Goal: Transaction & Acquisition: Purchase product/service

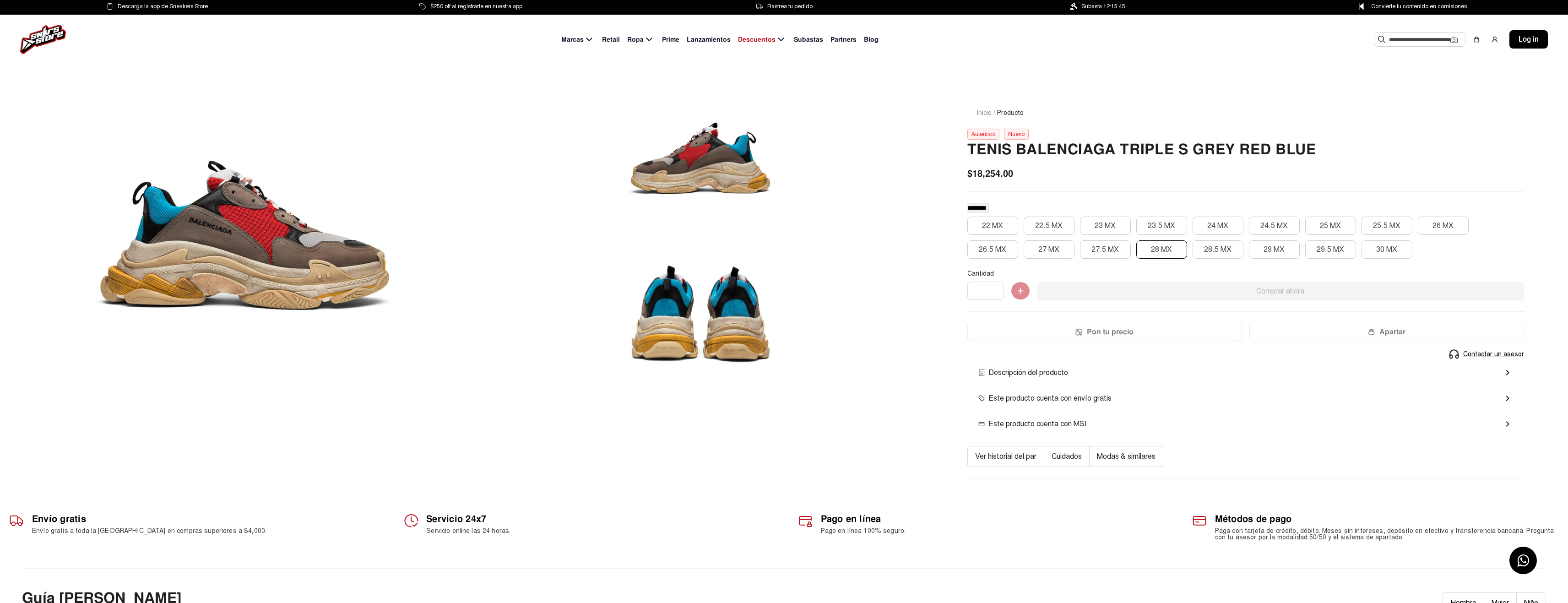
click at [1167, 249] on button "28 MX" at bounding box center [1161, 250] width 51 height 19
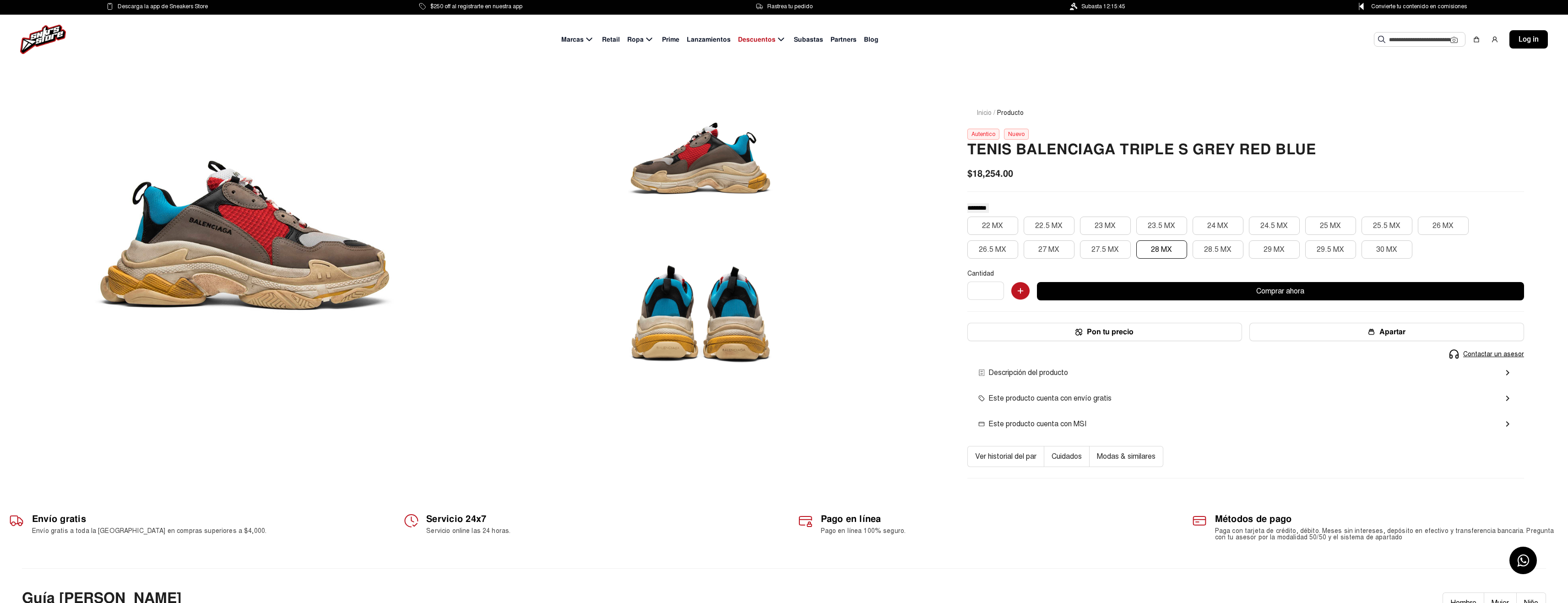
click at [1397, 34] on input "text" at bounding box center [1420, 39] width 62 height 14
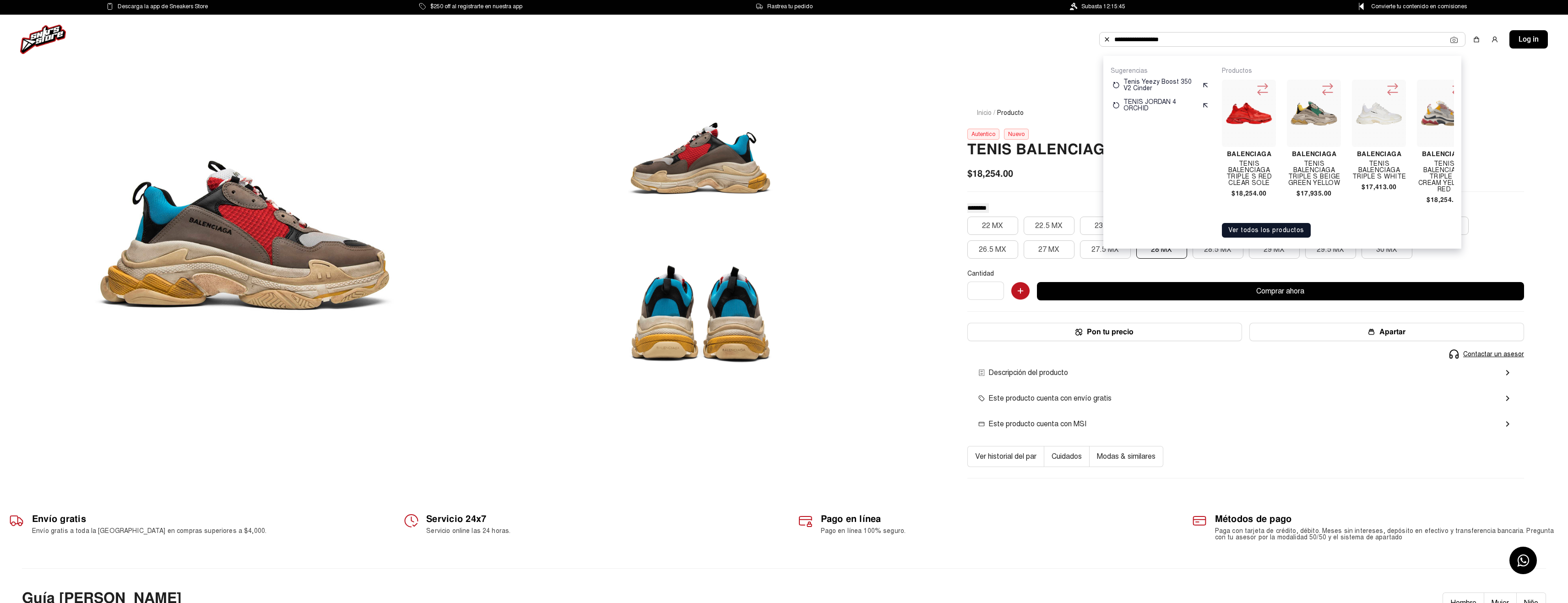
type input "**********"
click at [1374, 36] on input "**********" at bounding box center [1282, 39] width 336 height 14
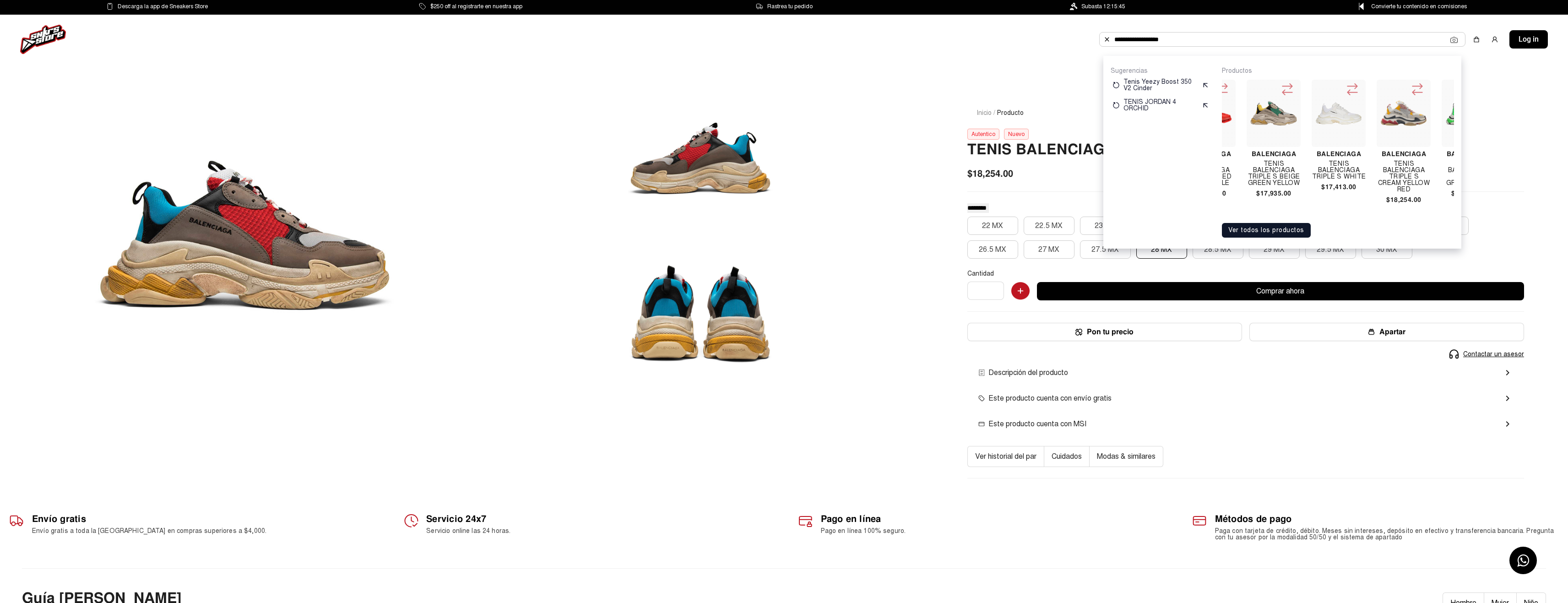
click at [1340, 181] on div "Balenciaga Tenis Balenciaga Triple S White $17,413.00" at bounding box center [1338, 136] width 54 height 114
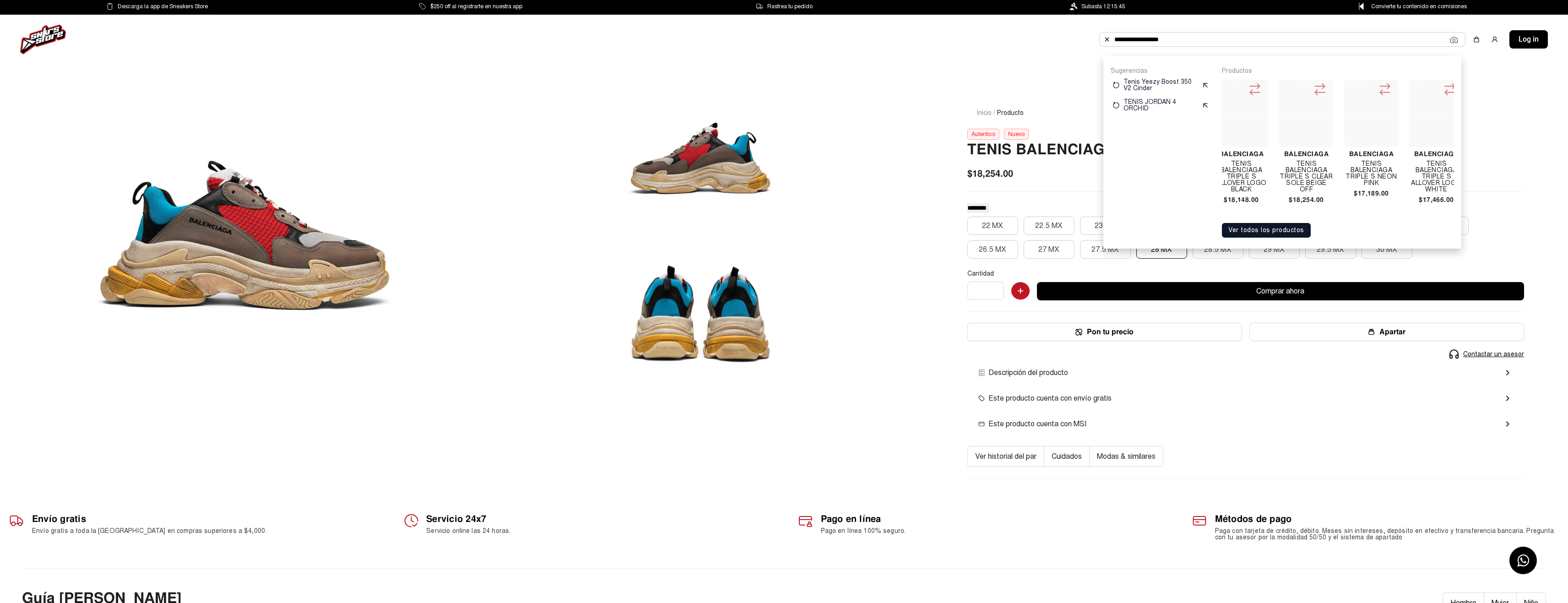
scroll to position [0, 1218]
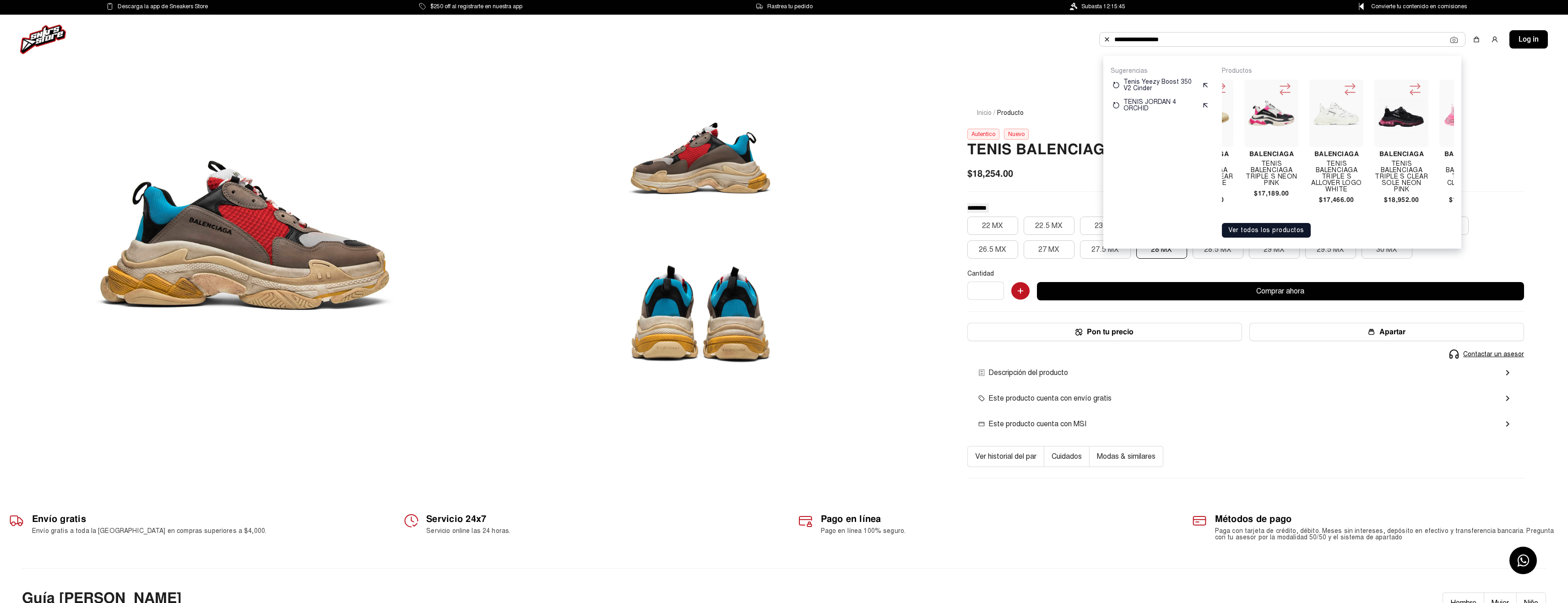
drag, startPoint x: 1346, startPoint y: 169, endPoint x: 1326, endPoint y: 166, distance: 20.2
click at [1326, 166] on h4 "Tenis Balenciaga Triple S Allover Logo White" at bounding box center [1336, 176] width 54 height 32
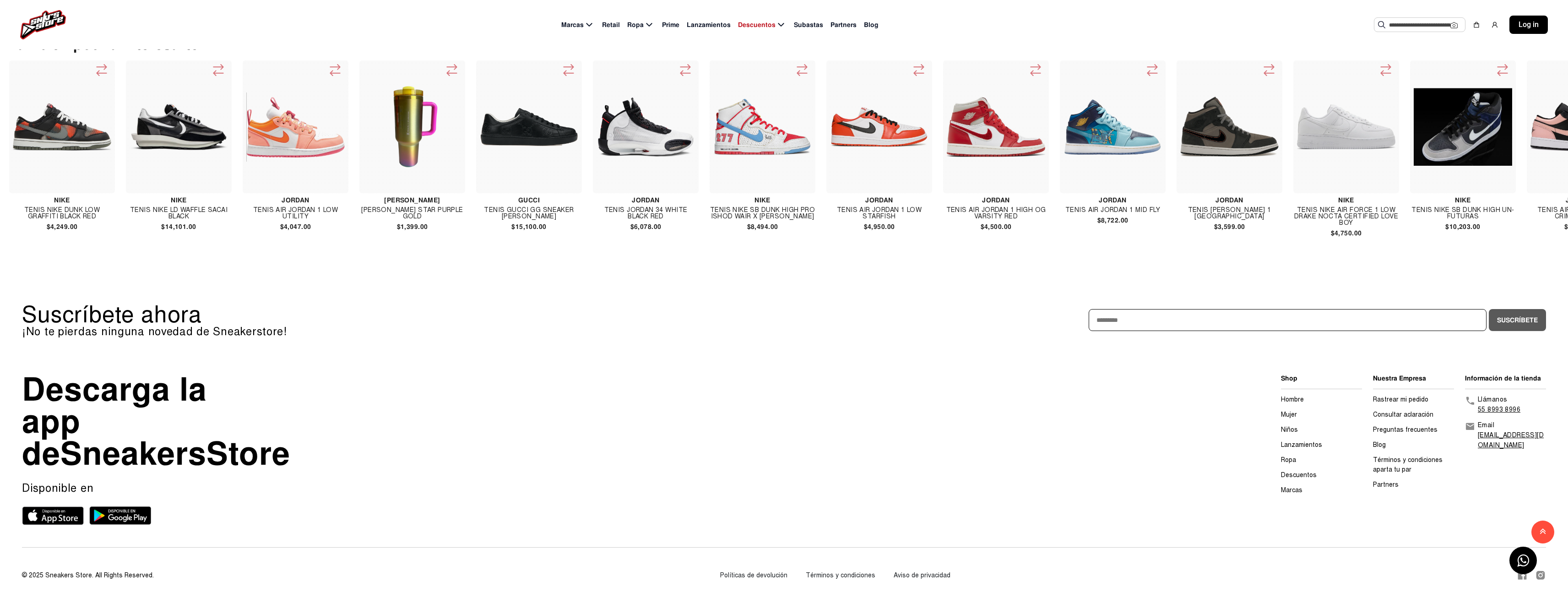
scroll to position [855, 0]
click at [1392, 426] on link "Preguntas frecuentes" at bounding box center [1405, 429] width 65 height 8
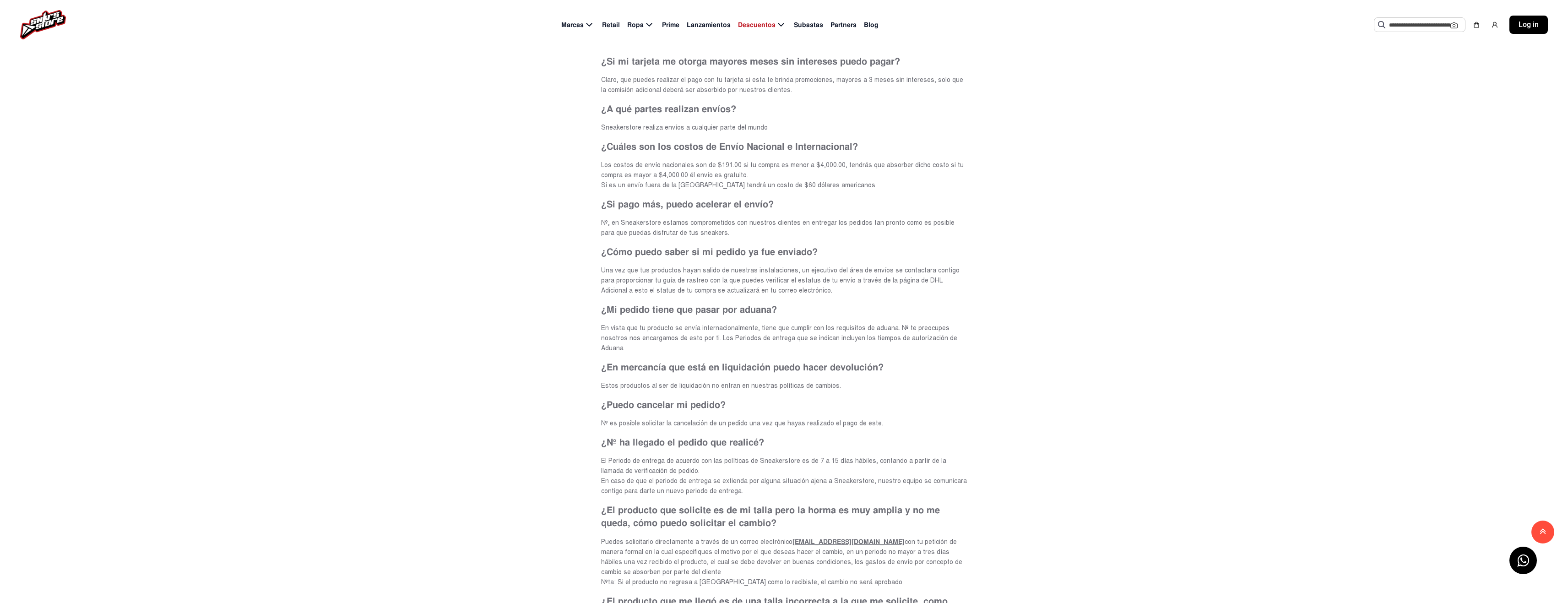
scroll to position [687, 0]
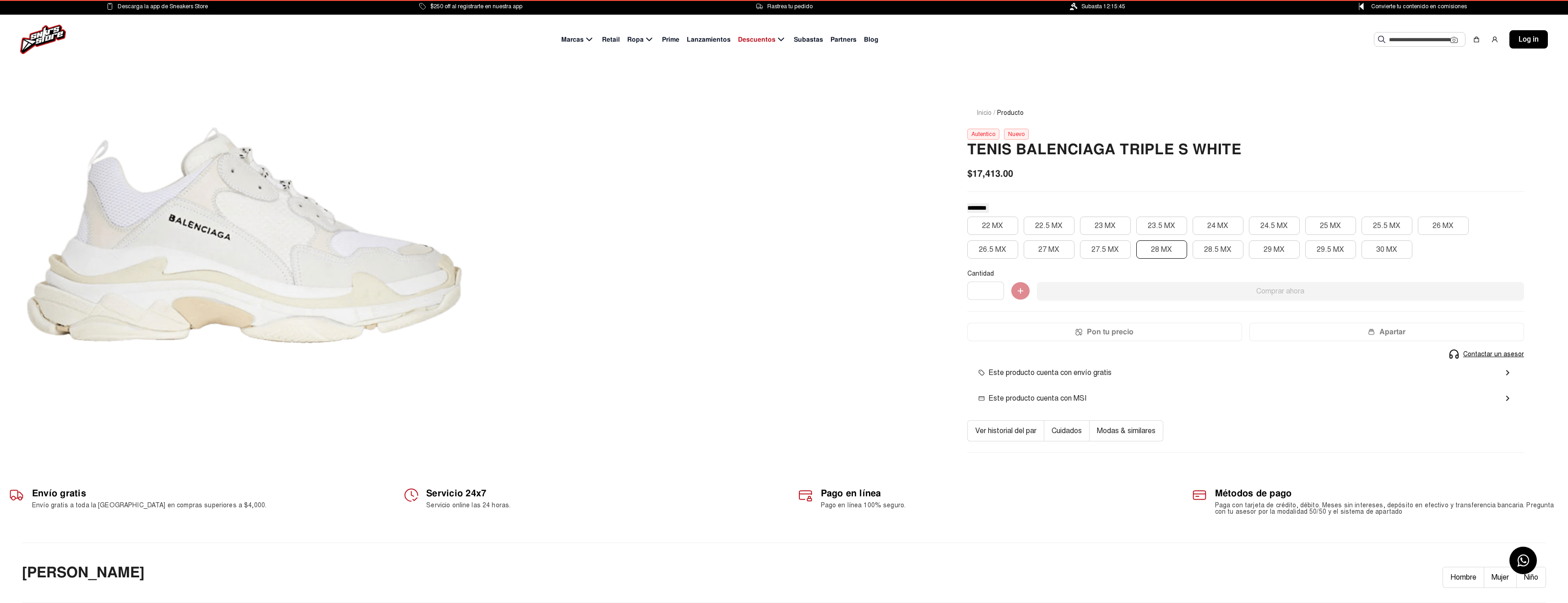
click at [1159, 252] on button "28 MX" at bounding box center [1161, 250] width 51 height 19
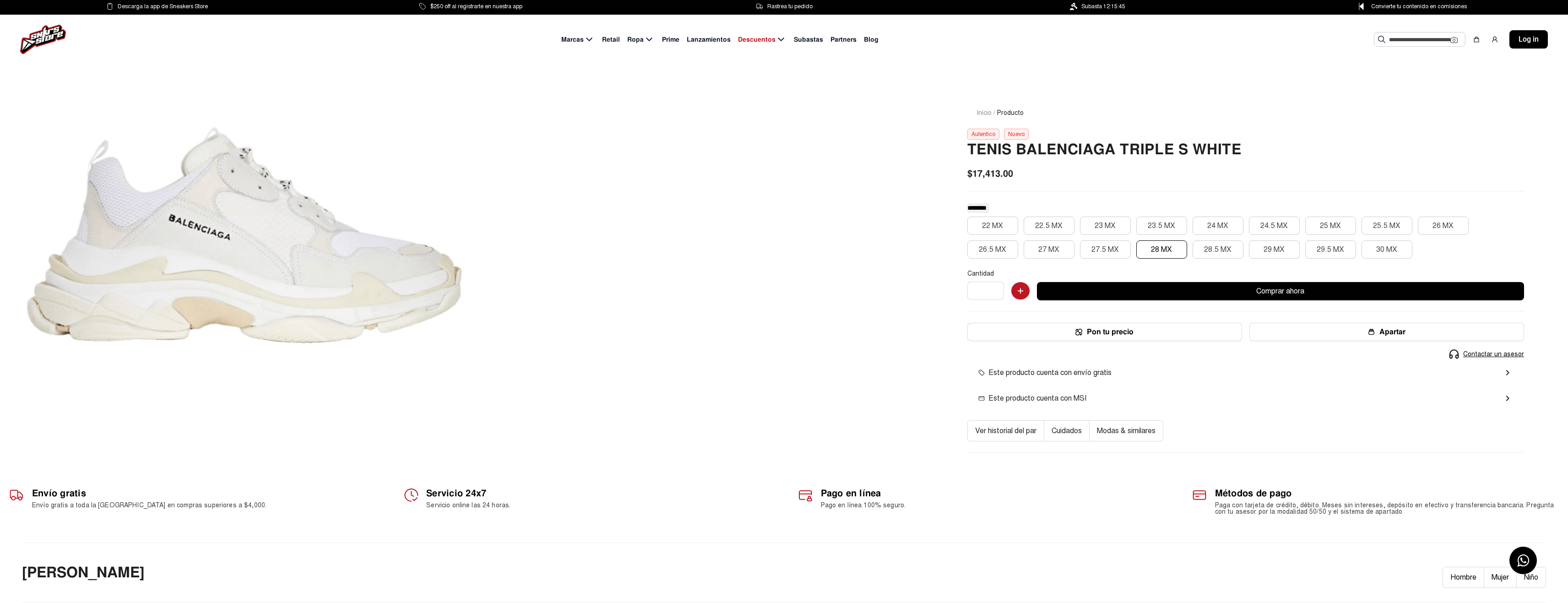
click at [1400, 39] on input "text" at bounding box center [1420, 39] width 62 height 14
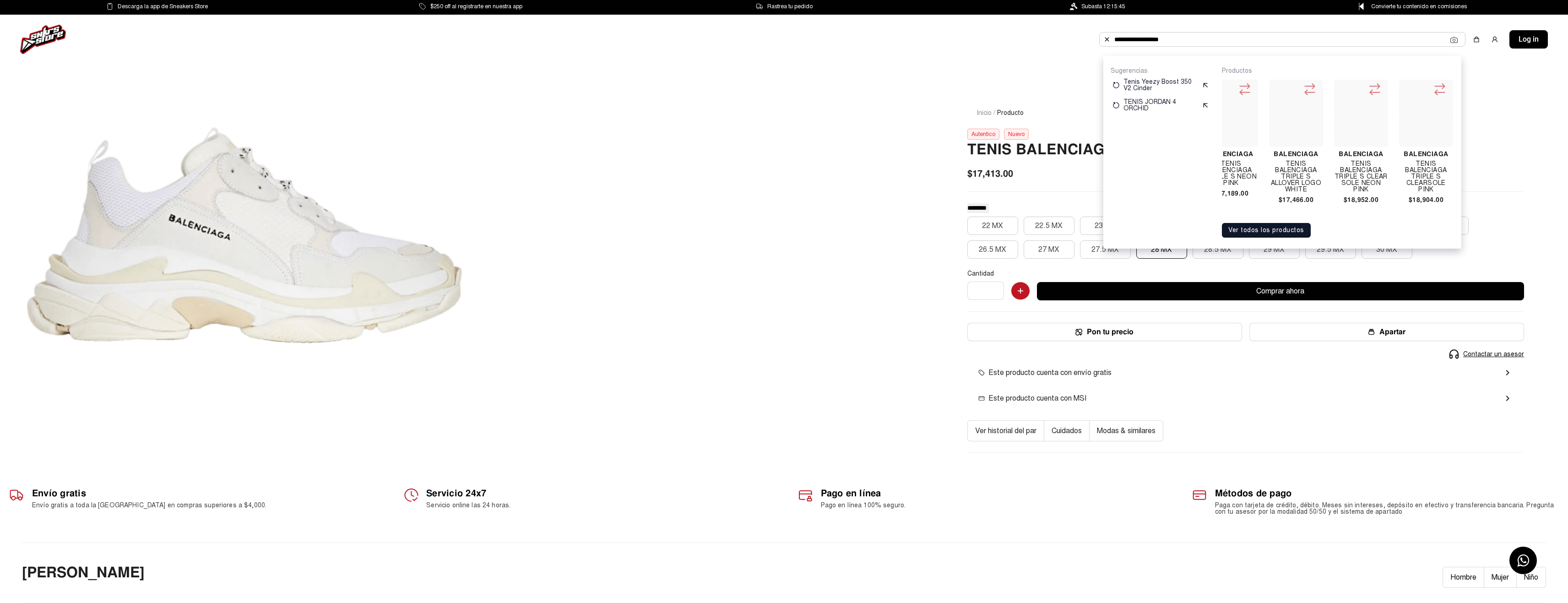
scroll to position [0, 1258]
type input "**********"
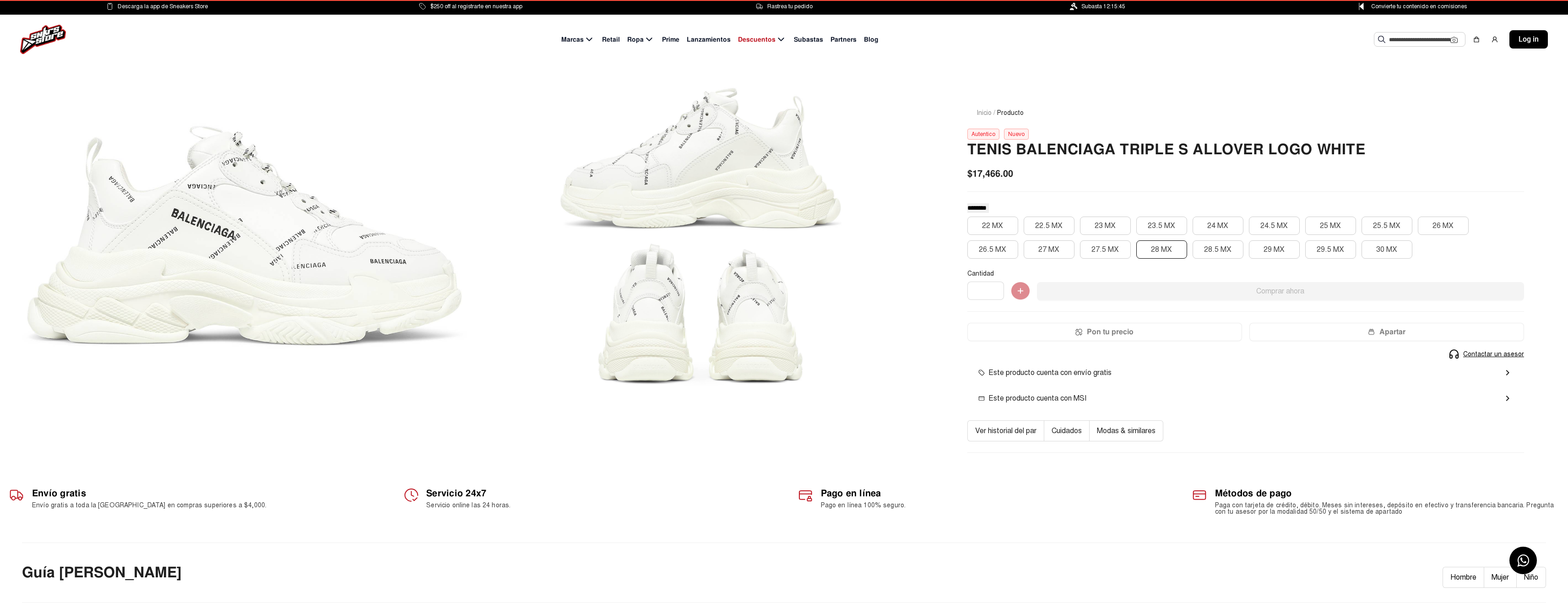
click at [1163, 248] on button "28 MX" at bounding box center [1161, 250] width 51 height 19
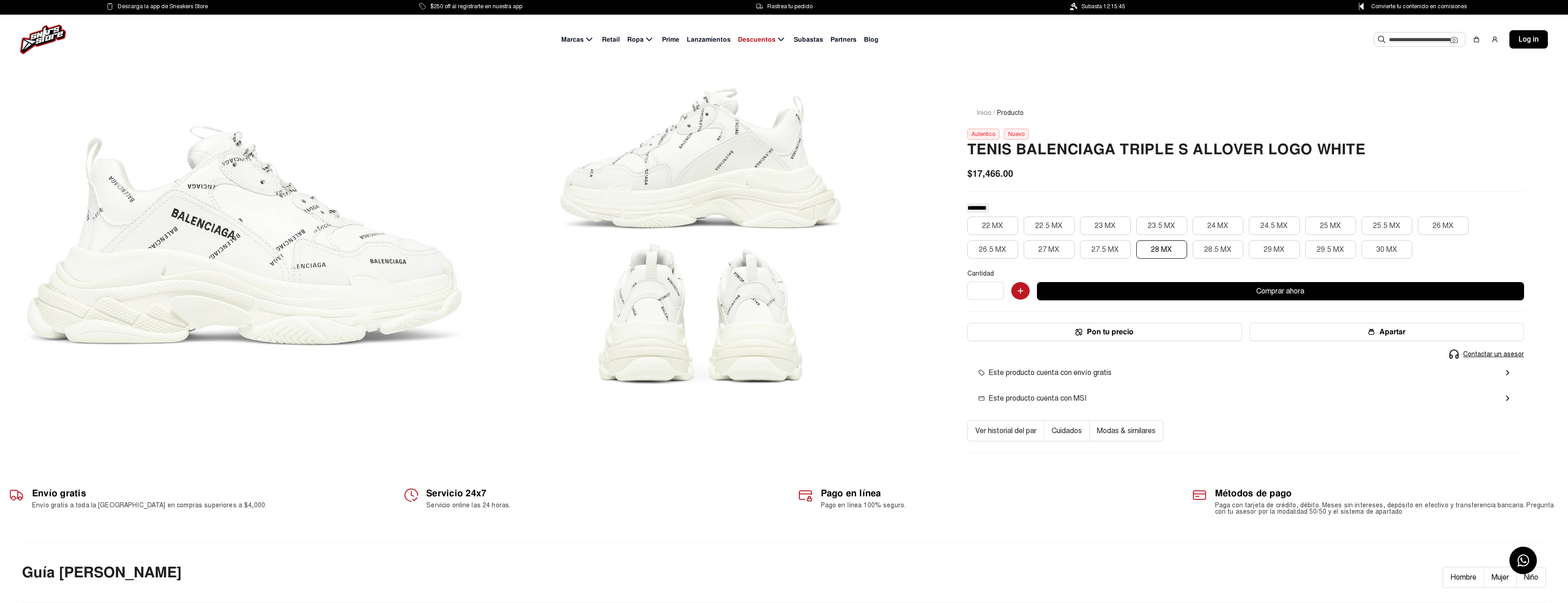
click at [1020, 429] on button "Ver historial del par" at bounding box center [1005, 430] width 77 height 21
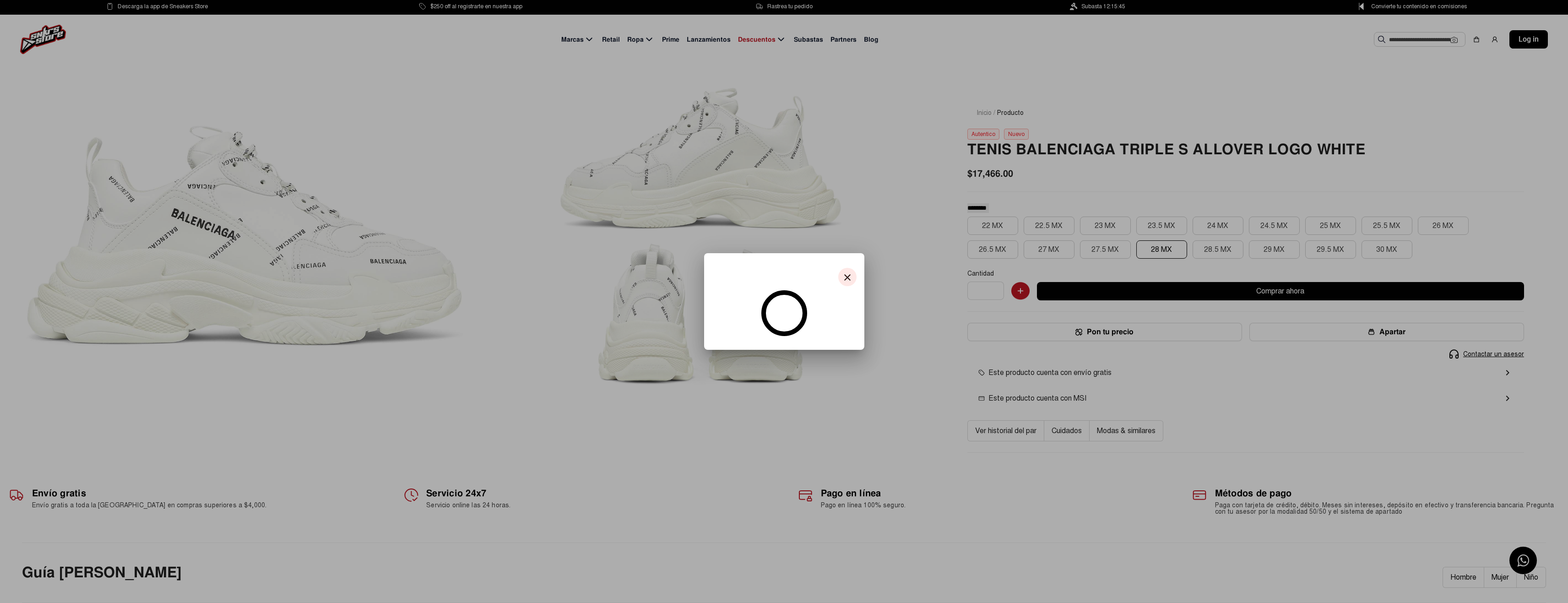
click at [847, 273] on mat-icon "close" at bounding box center [847, 277] width 11 height 11
